Goal: Task Accomplishment & Management: Complete application form

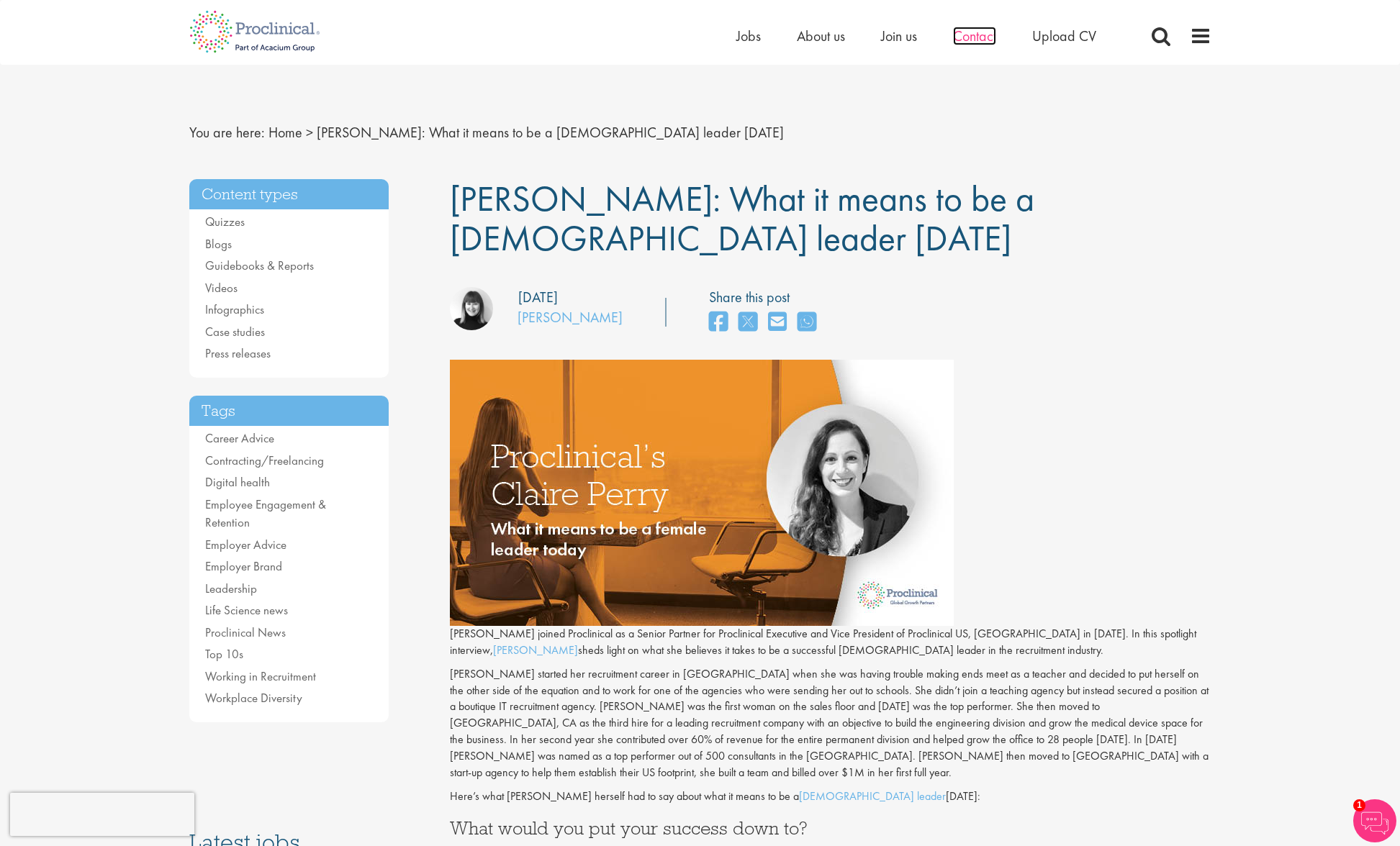
click at [965, 34] on span "Contact" at bounding box center [975, 35] width 43 height 19
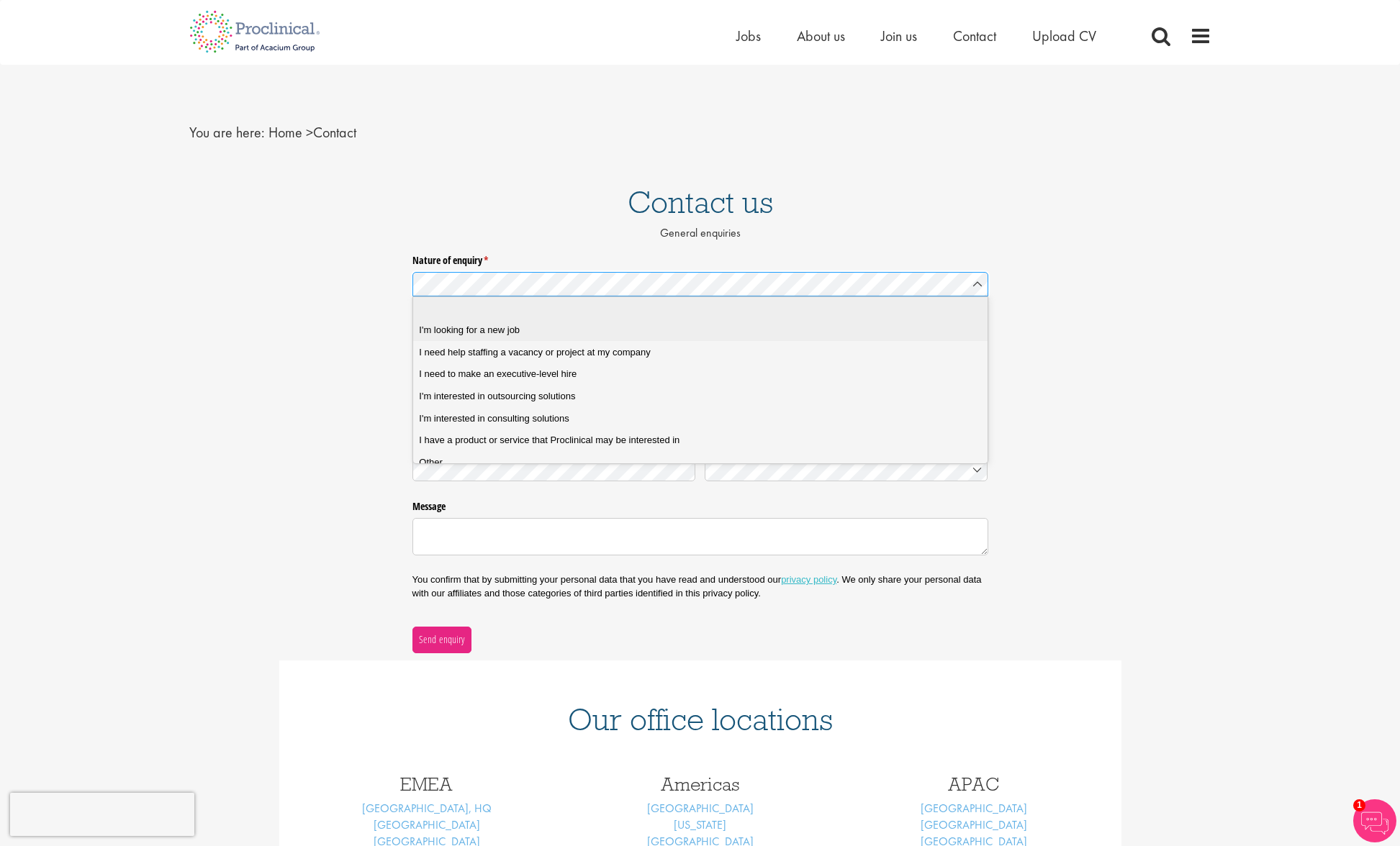
click at [511, 333] on span "I'm looking for a new job" at bounding box center [469, 330] width 101 height 13
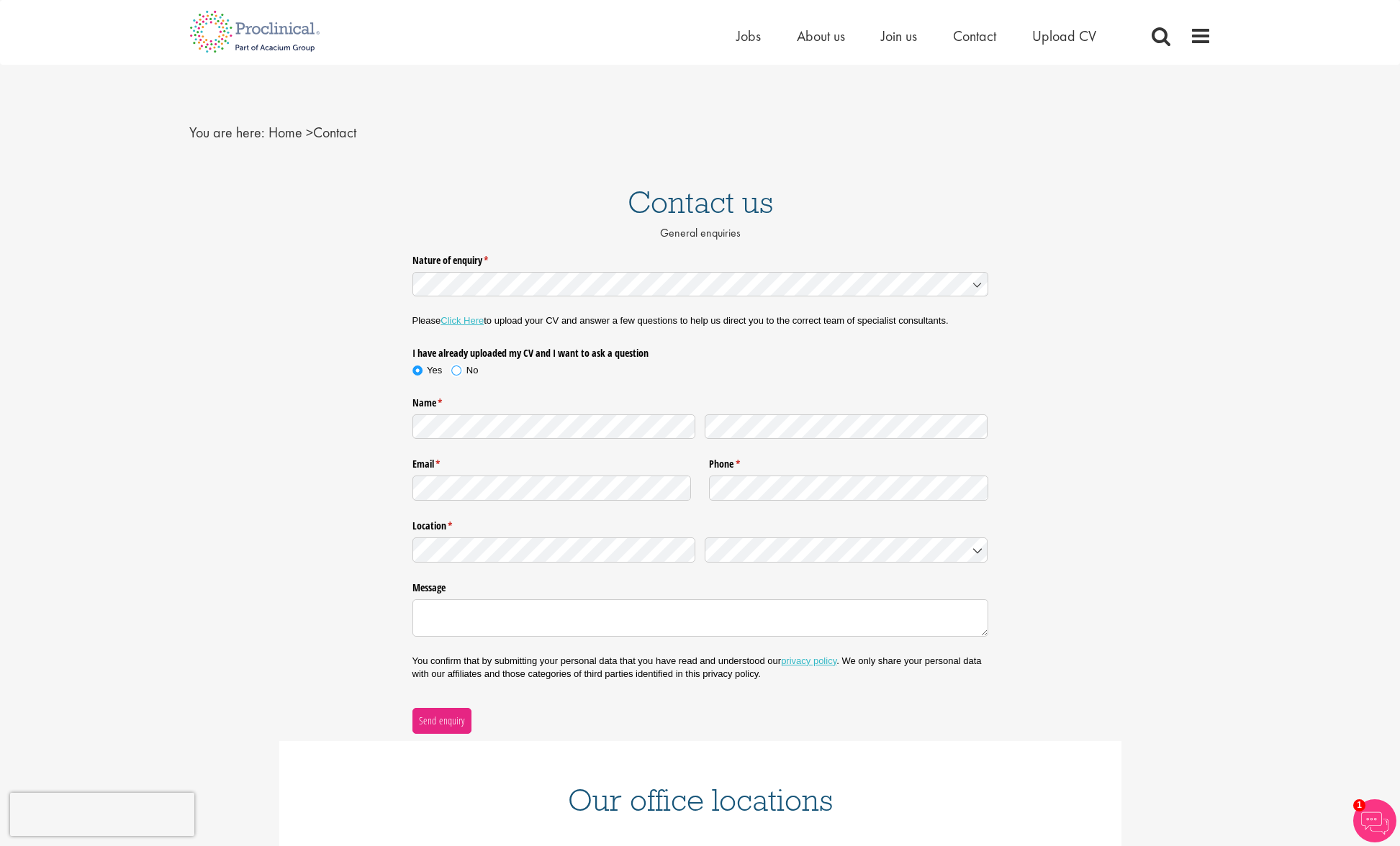
click at [455, 369] on span at bounding box center [457, 370] width 15 height 15
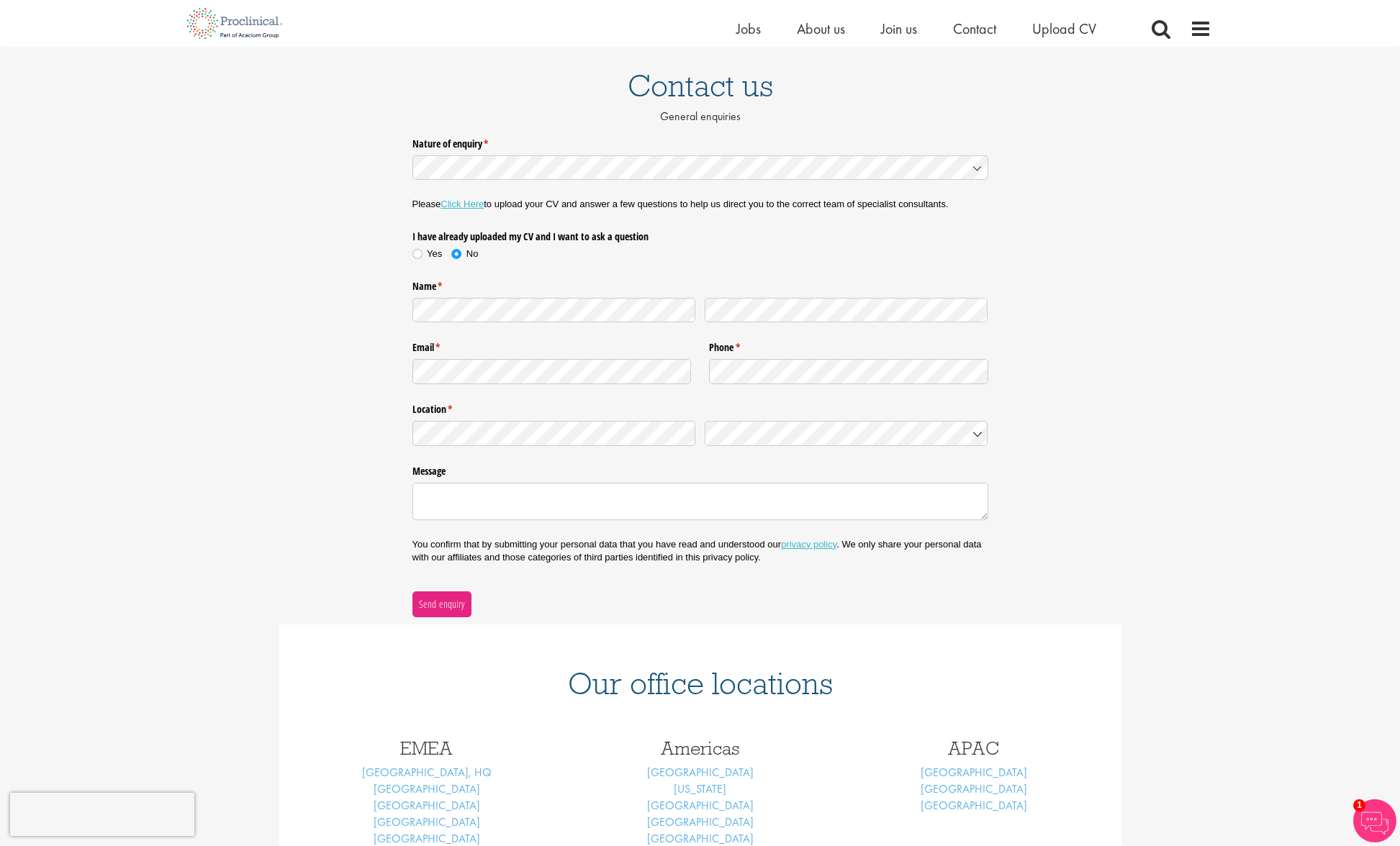
scroll to position [159, 0]
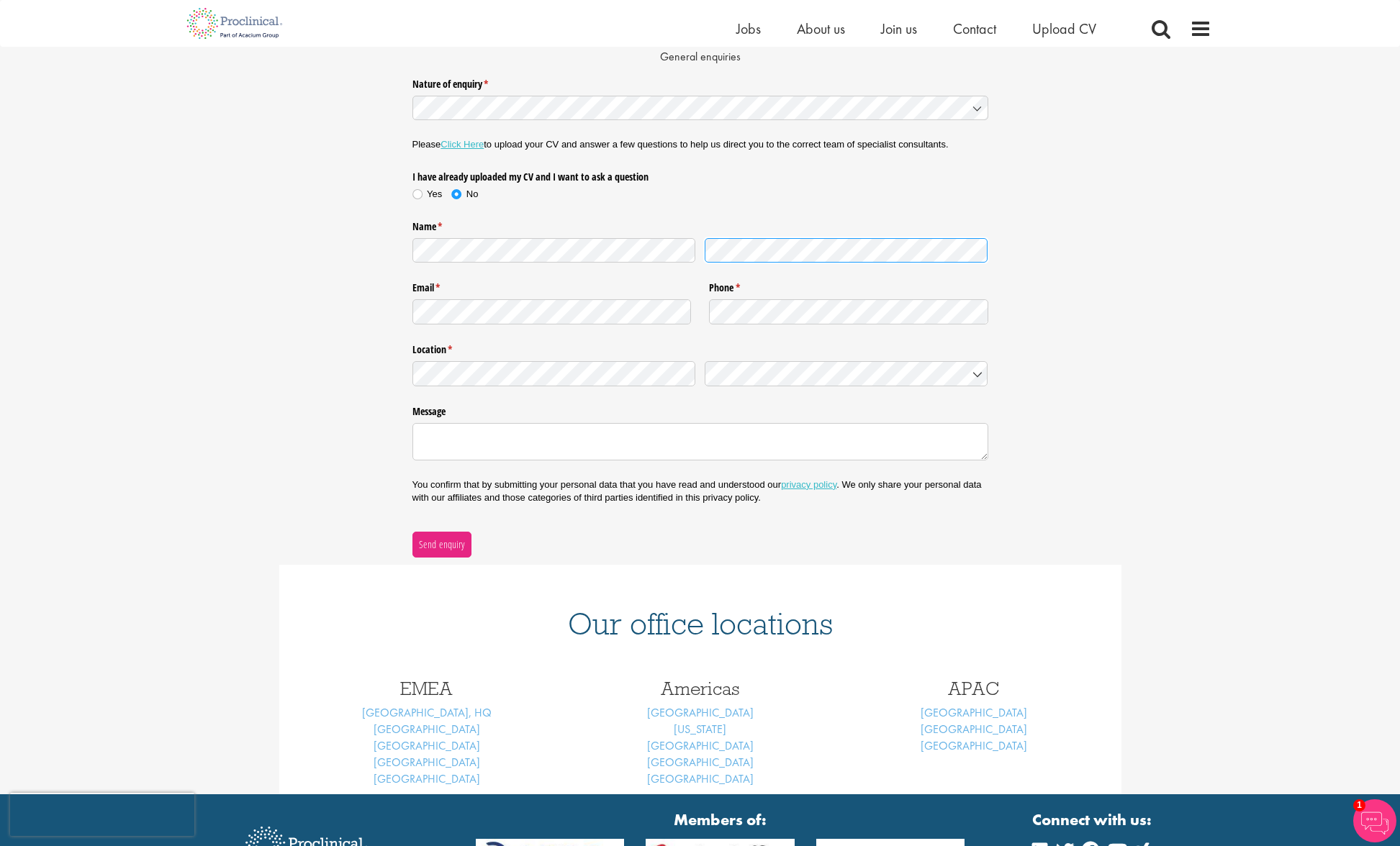
click at [635, 240] on div at bounding box center [700, 250] width 576 height 34
click at [498, 453] on textarea "Message" at bounding box center [700, 442] width 576 height 37
type textarea "I would love to find new positions in Translational Immunology at the Senior/Ex…"
click at [442, 549] on span "Send enquiry" at bounding box center [442, 544] width 47 height 16
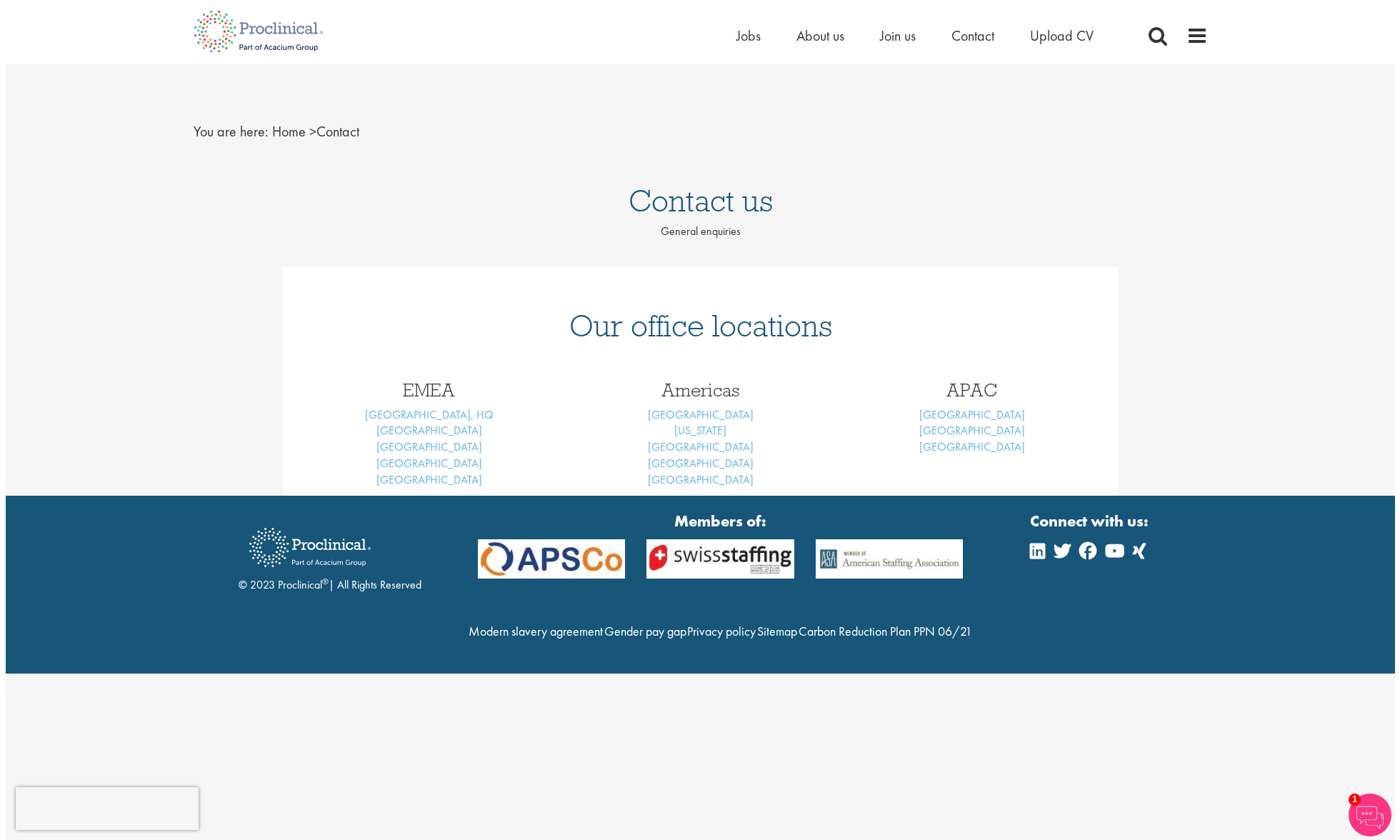
scroll to position [0, 0]
